Goal: Information Seeking & Learning: Learn about a topic

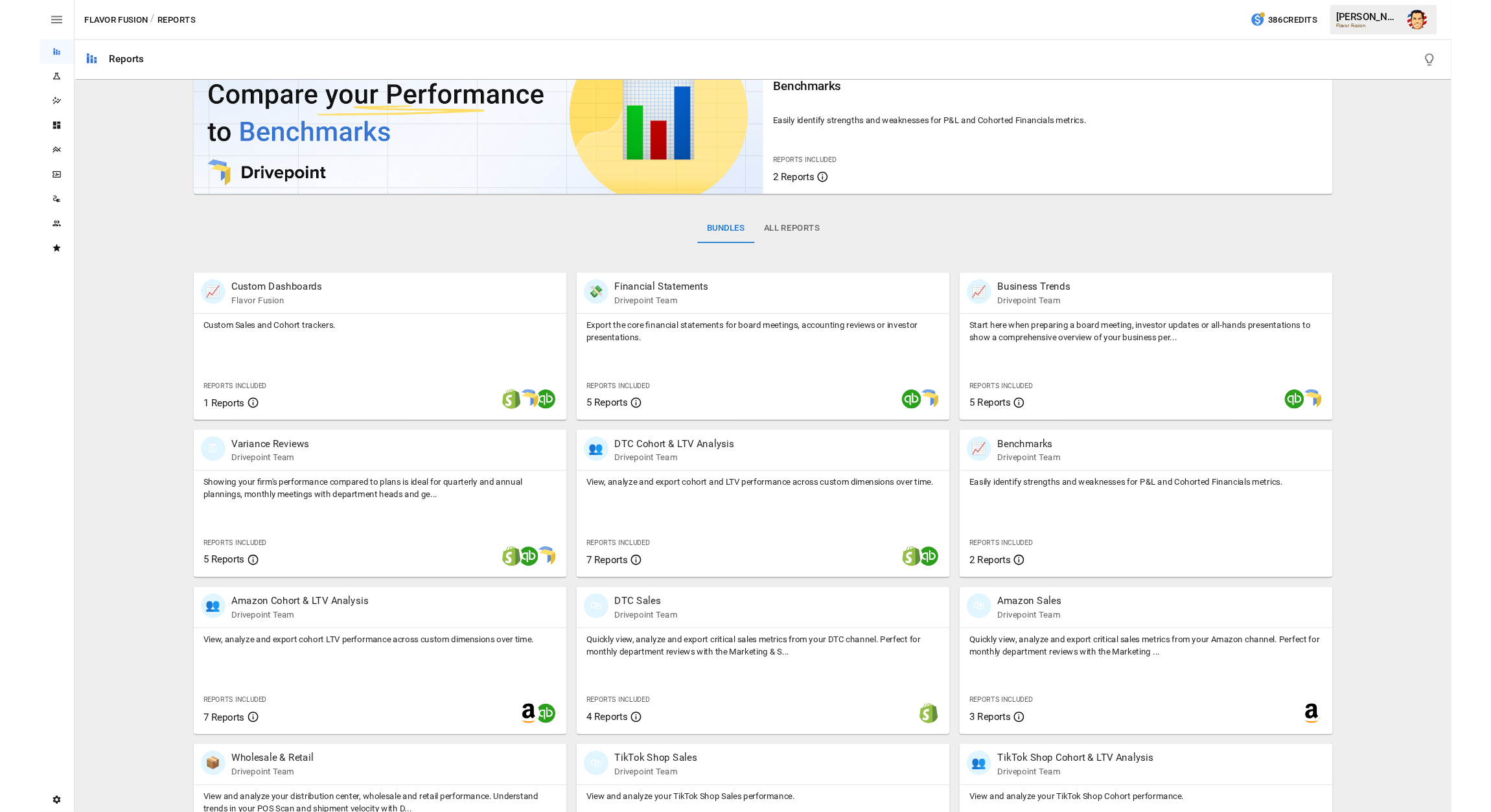
scroll to position [59, 0]
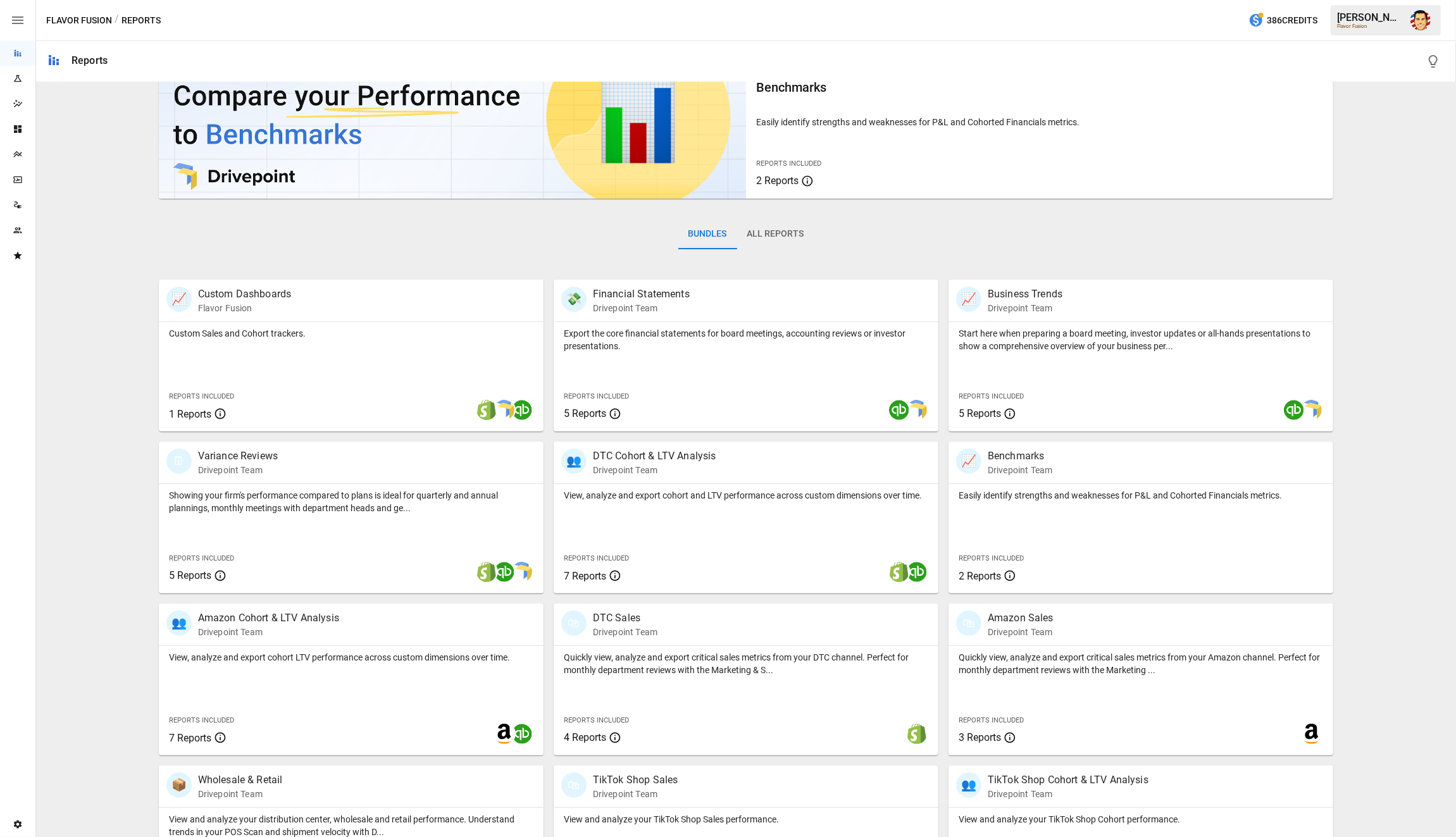
click at [80, 168] on div "Featured Bundle Benchmarks Easily identify strengths and weaknesses for P&L and…" at bounding box center [746, 473] width 1410 height 888
click at [10, 102] on div "Dazzler Studio" at bounding box center [17, 103] width 36 height 10
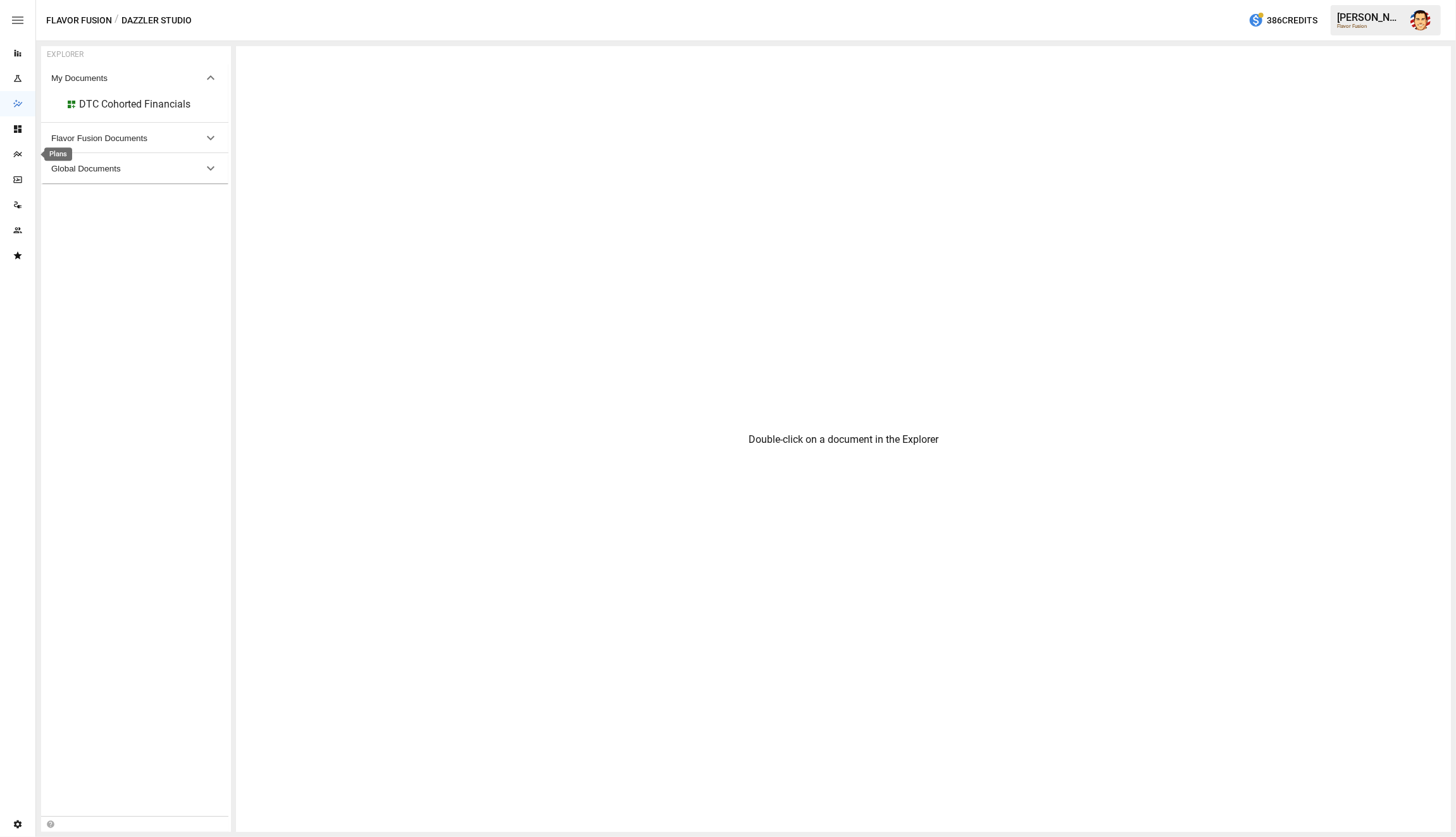
click at [26, 157] on div "Plans" at bounding box center [17, 155] width 36 height 10
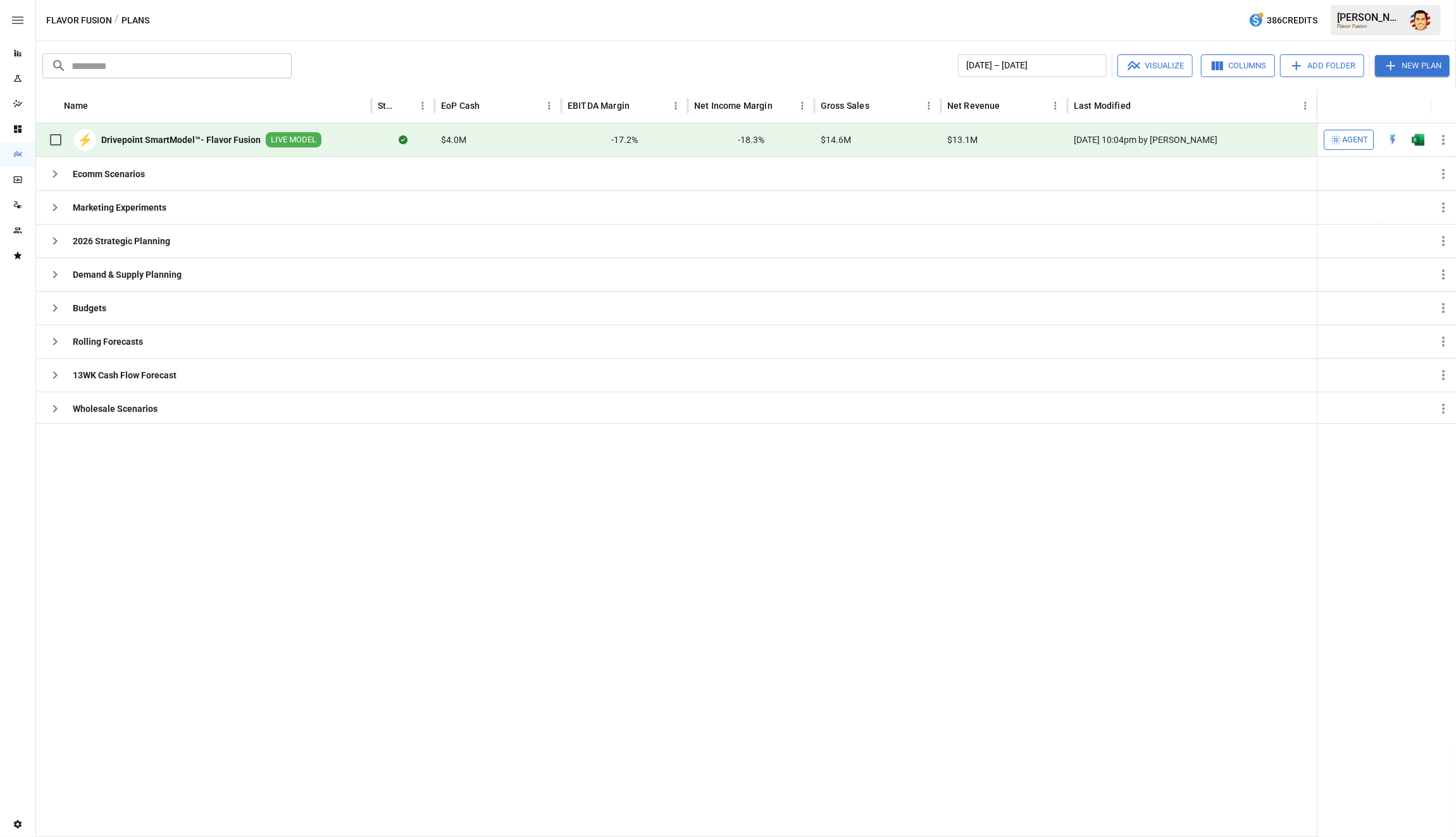
click at [206, 141] on b "Drivepoint SmartModel™- Flavor Fusion" at bounding box center [181, 140] width 159 height 13
click at [22, 124] on icon "Dashboards" at bounding box center [17, 129] width 10 height 10
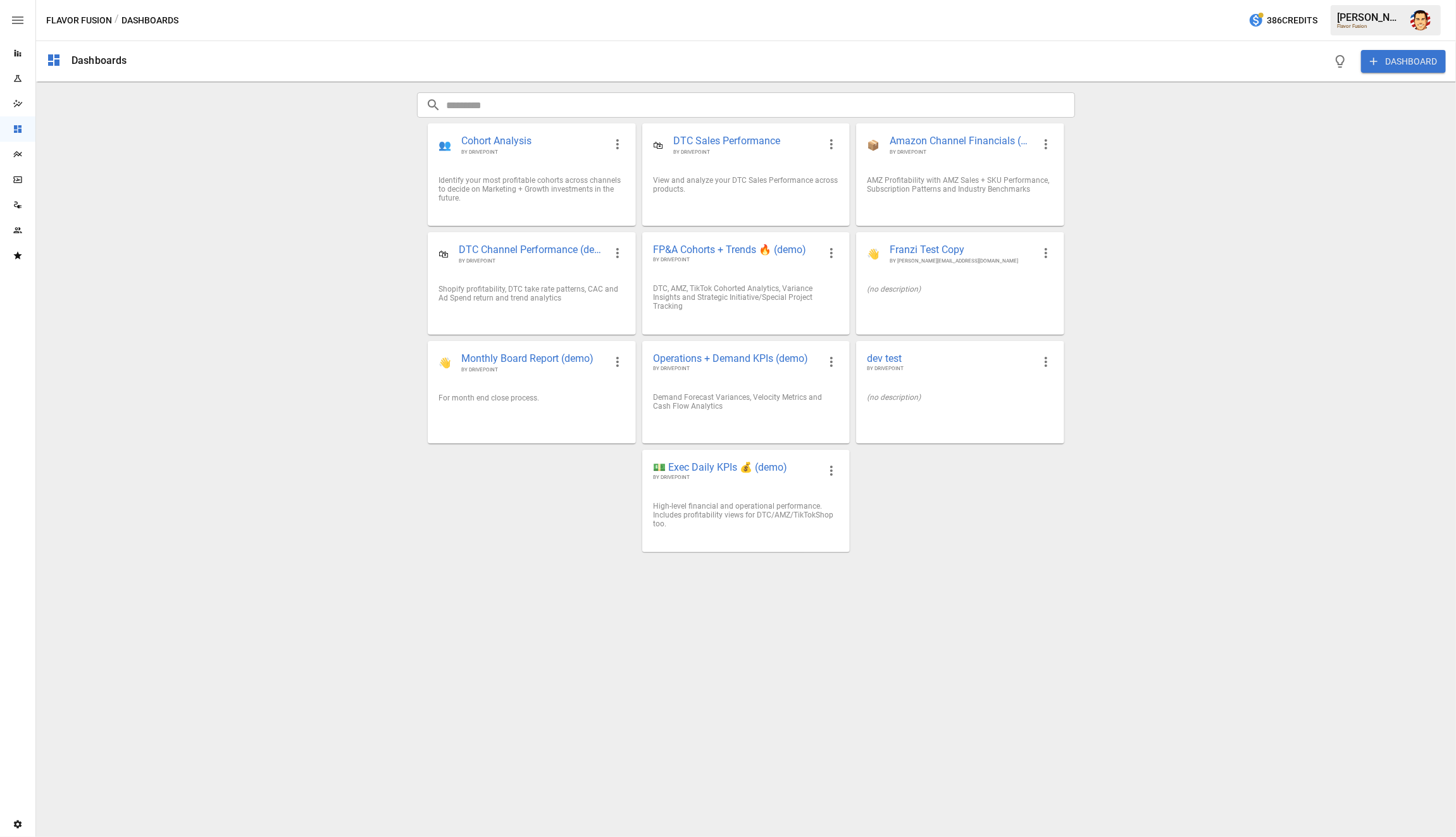
click at [183, 195] on div "Dashboards DASHBOARD ​ ​ 👥 Cohort Analysis BY DRIVEPOINT Identify your most pro…" at bounding box center [746, 439] width 1420 height 796
click at [183, 189] on div "Dashboards DASHBOARD ​ ​ 👥 Cohort Analysis BY DRIVEPOINT Identify your most pro…" at bounding box center [746, 439] width 1420 height 796
click at [203, 189] on div "Dashboards DASHBOARD ​ ​ 👥 Cohort Analysis BY DRIVEPOINT Identify your most pro…" at bounding box center [746, 439] width 1420 height 796
click at [17, 52] on icon "Reports" at bounding box center [18, 53] width 7 height 7
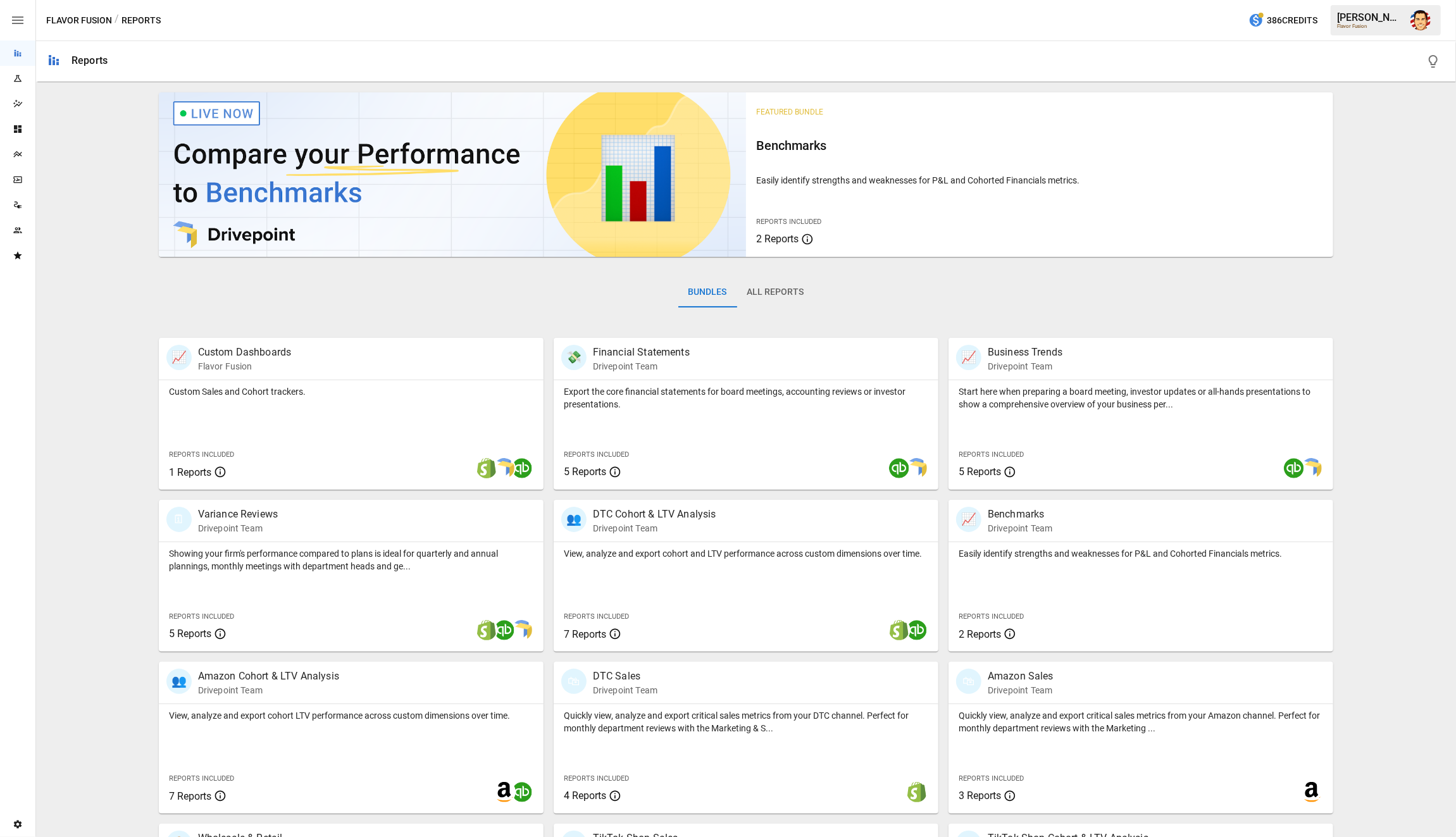
click at [804, 288] on button "All Reports" at bounding box center [776, 292] width 77 height 30
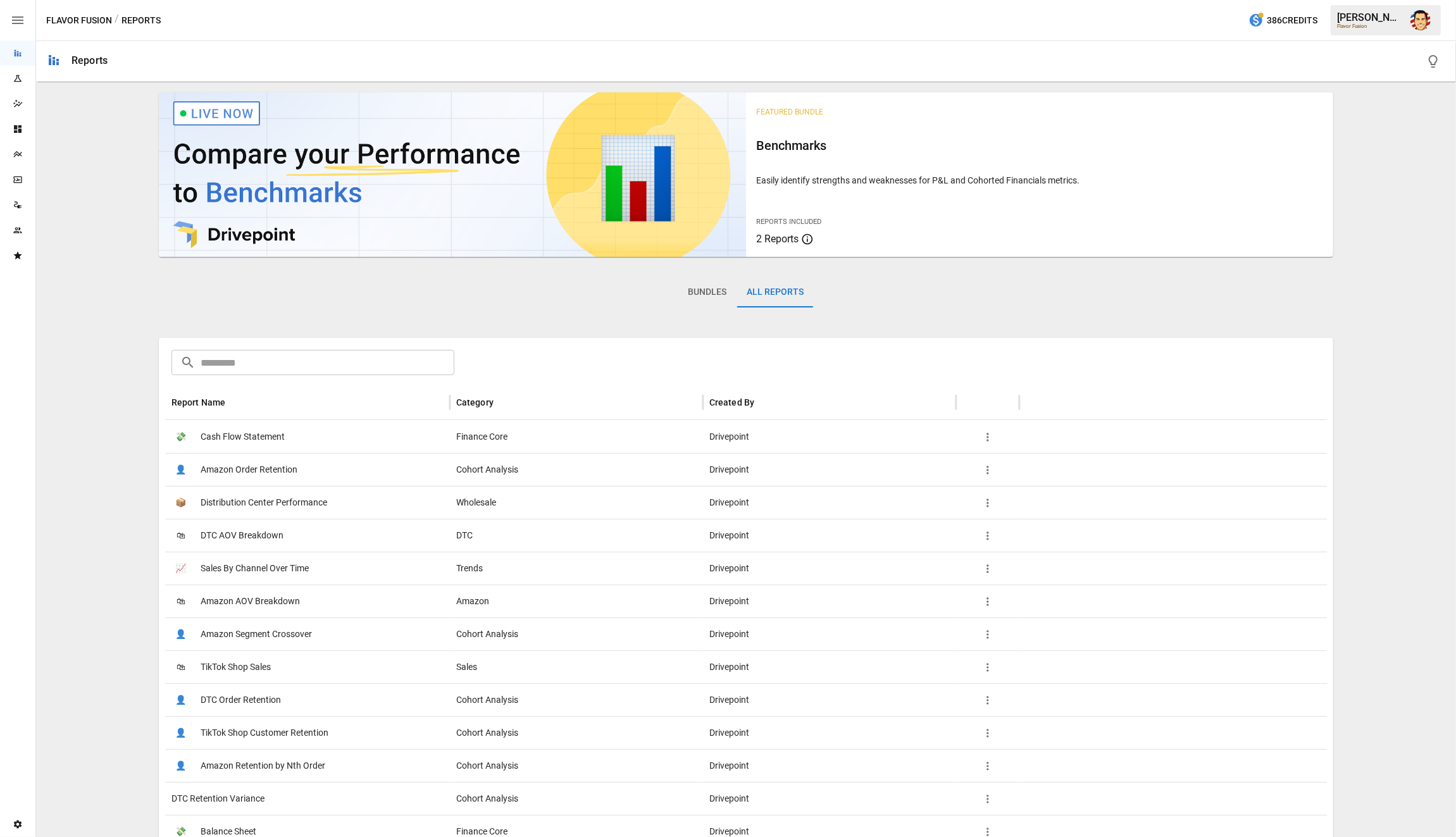
click at [332, 364] on input "text" at bounding box center [327, 362] width 254 height 25
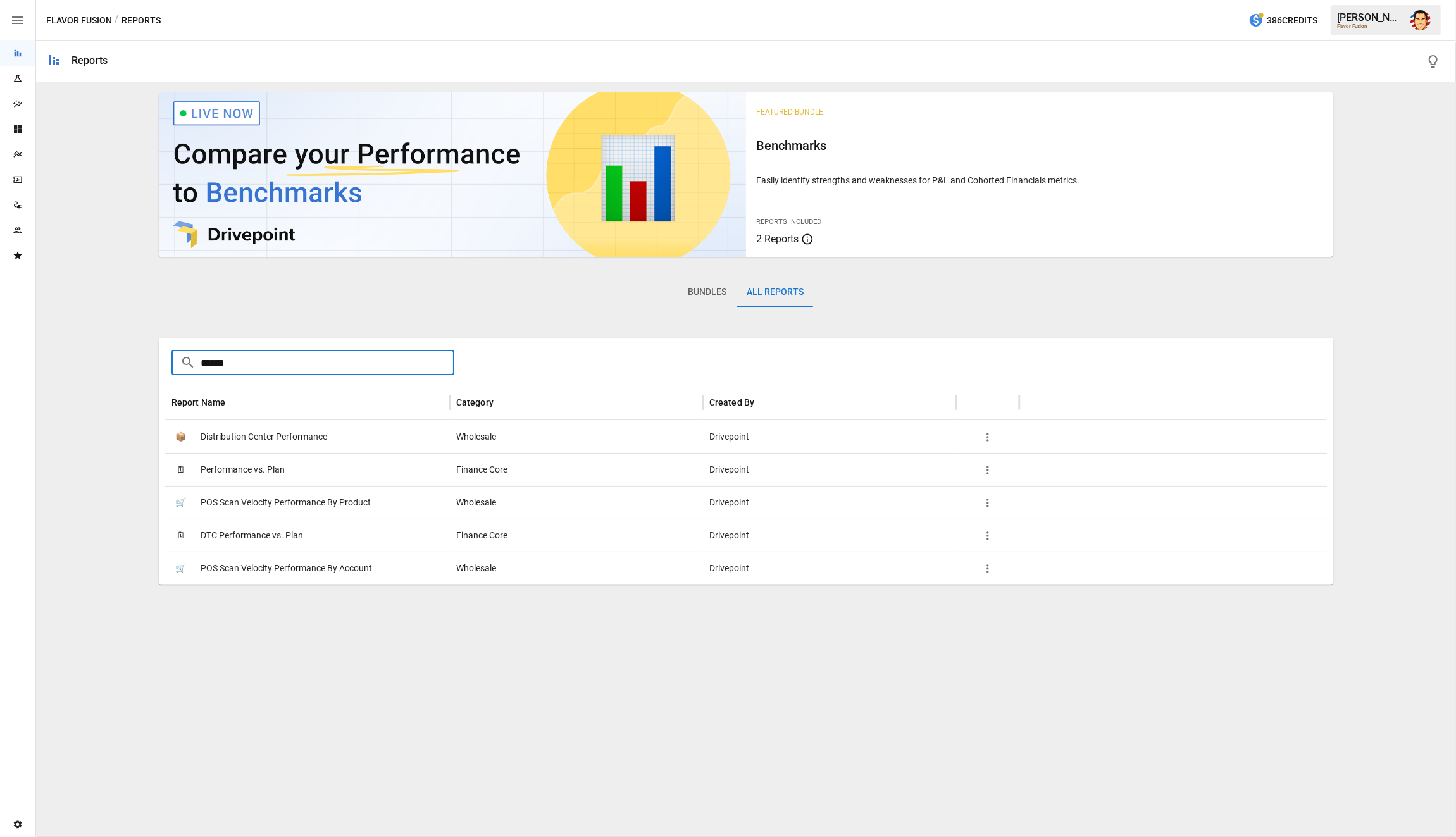
type input "******"
click at [244, 470] on span "Performance vs. Plan" at bounding box center [243, 470] width 84 height 32
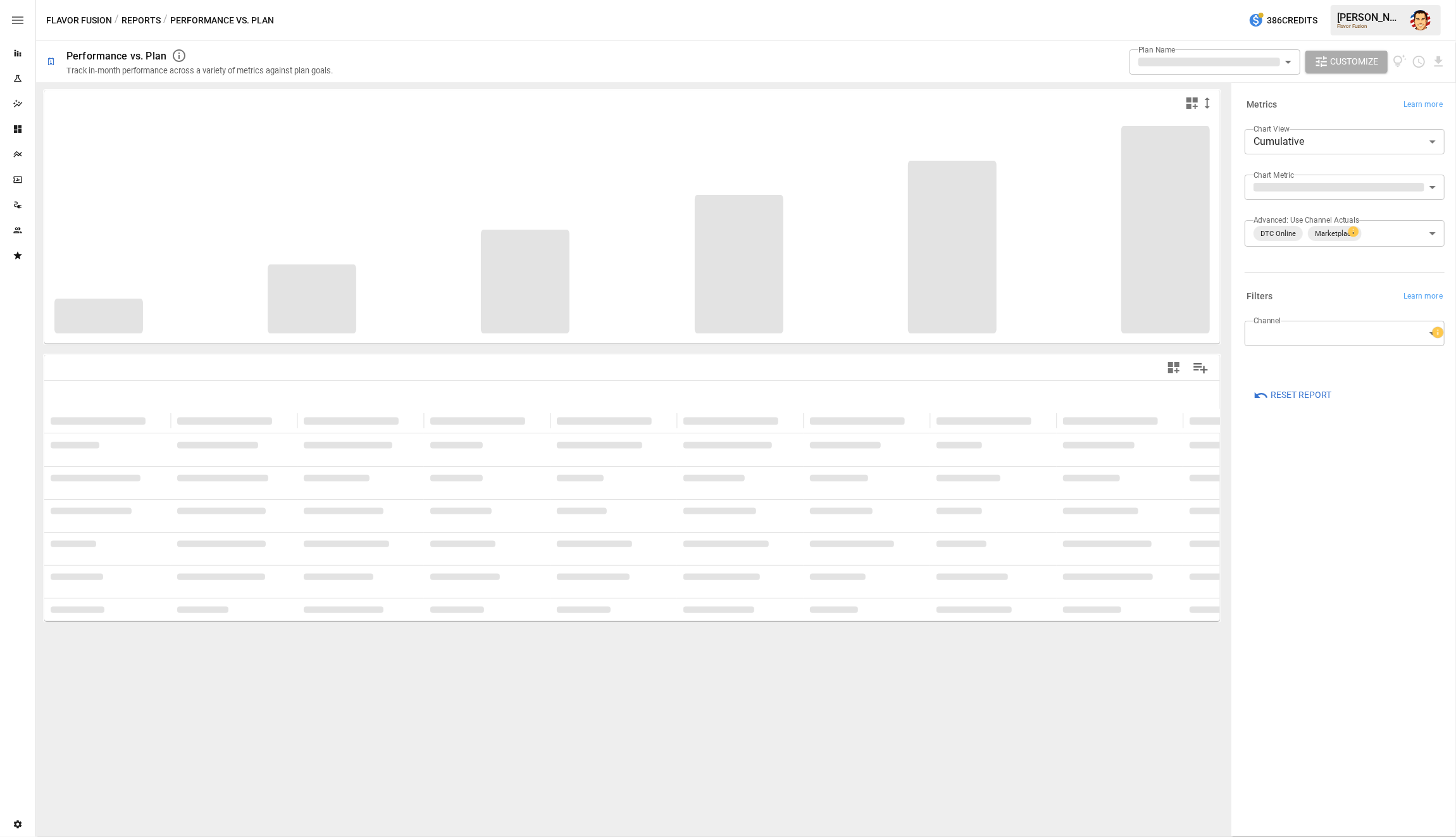
type input "**********"
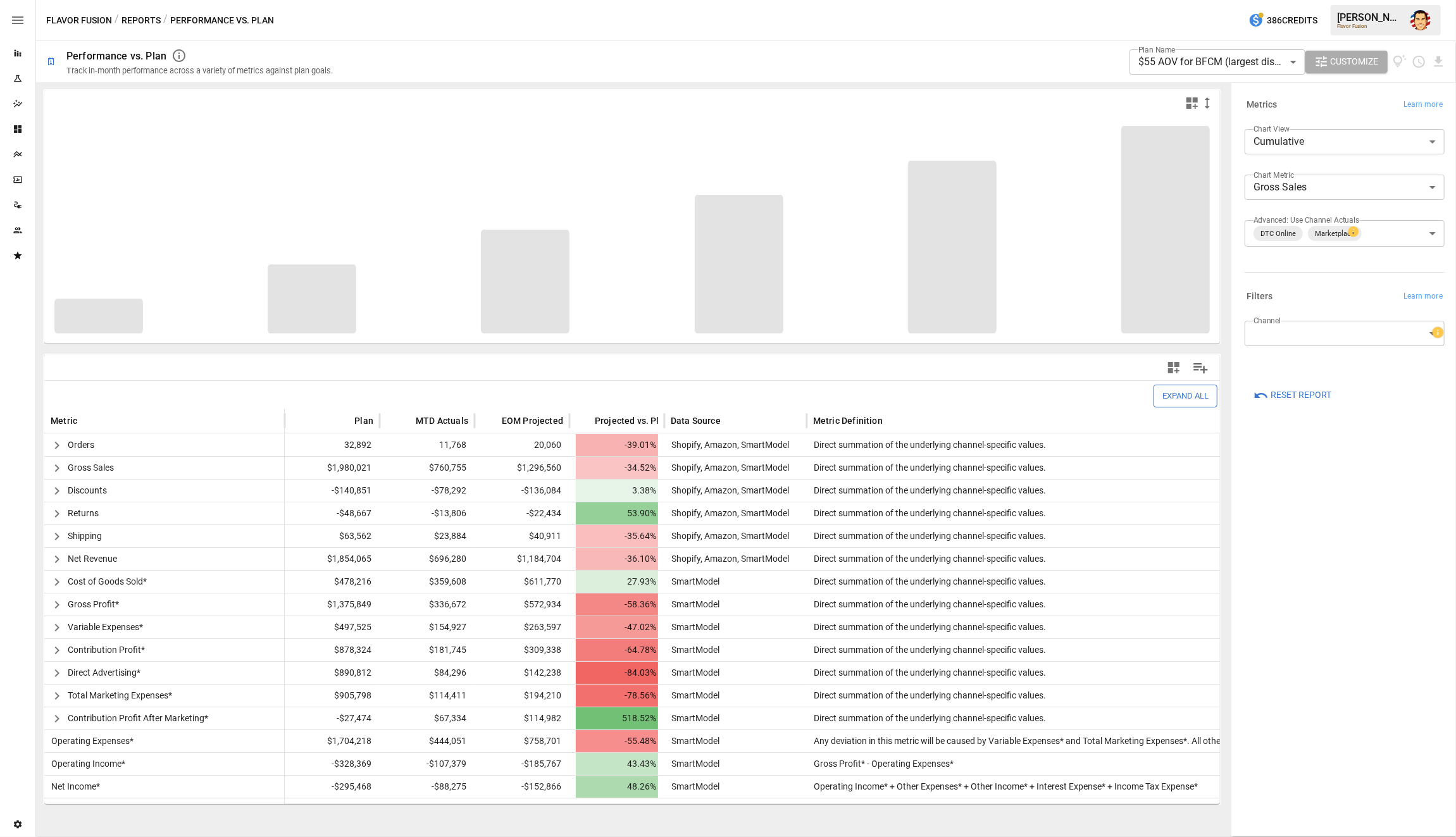
click at [22, 159] on div "Plans" at bounding box center [17, 155] width 36 height 25
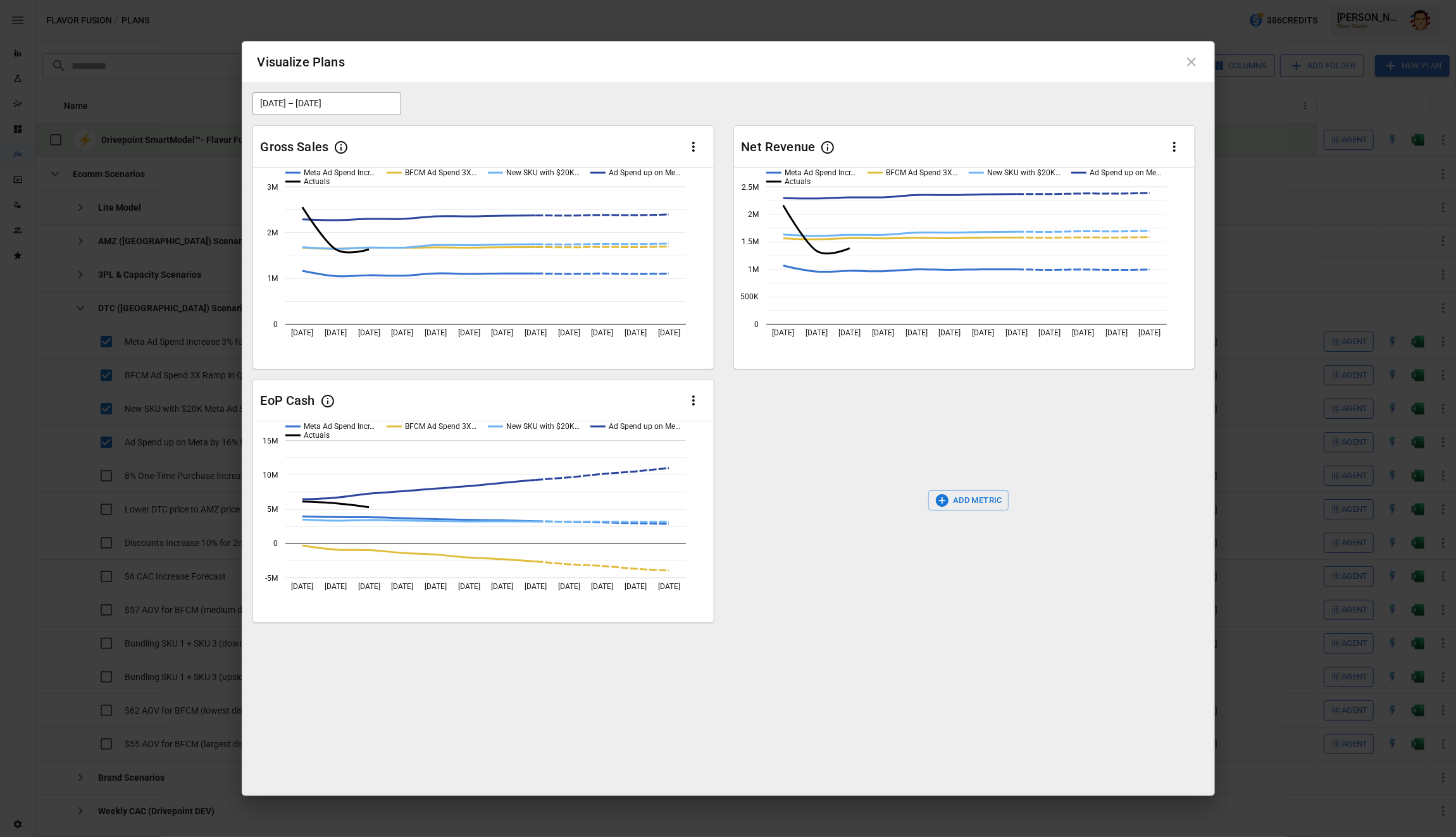
click at [1189, 55] on icon at bounding box center [1192, 62] width 15 height 15
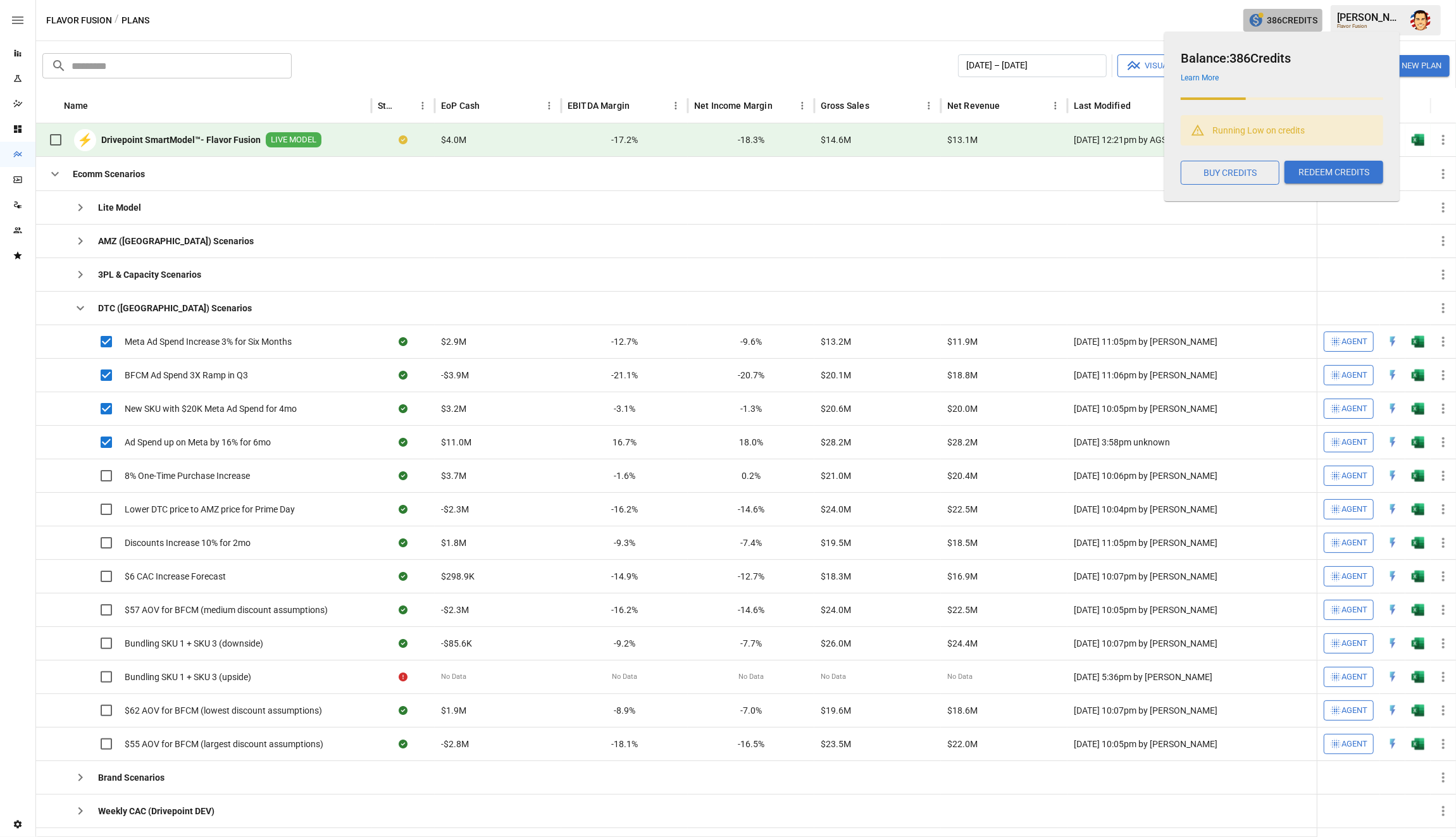
click at [1252, 24] on icon "button" at bounding box center [1256, 20] width 13 height 13
click at [1208, 77] on link "Learn More" at bounding box center [1199, 78] width 38 height 9
